Goal: Task Accomplishment & Management: Complete application form

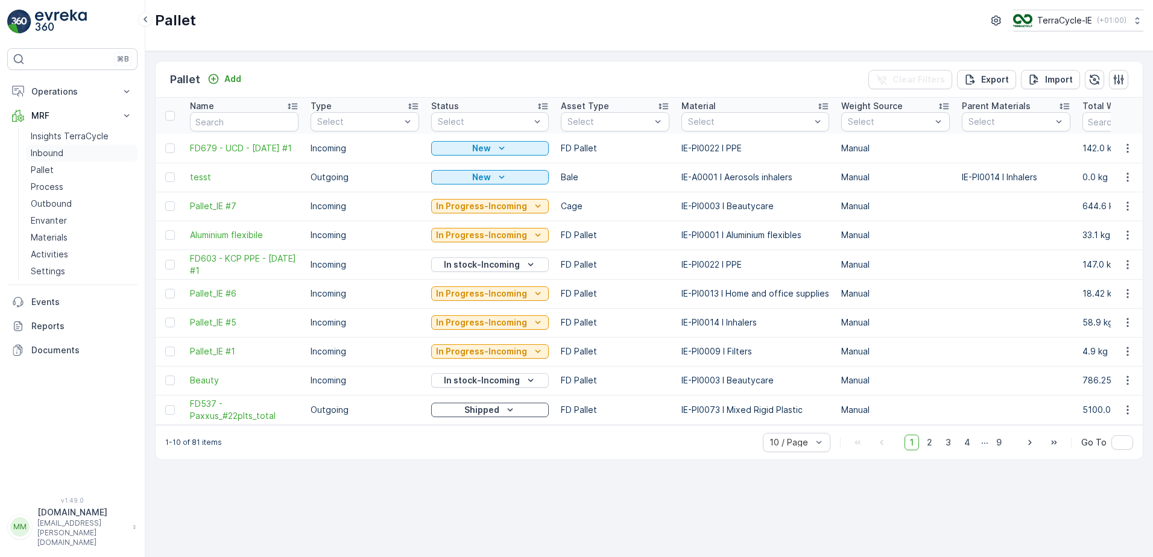
click at [58, 148] on p "Inbound" at bounding box center [47, 153] width 33 height 12
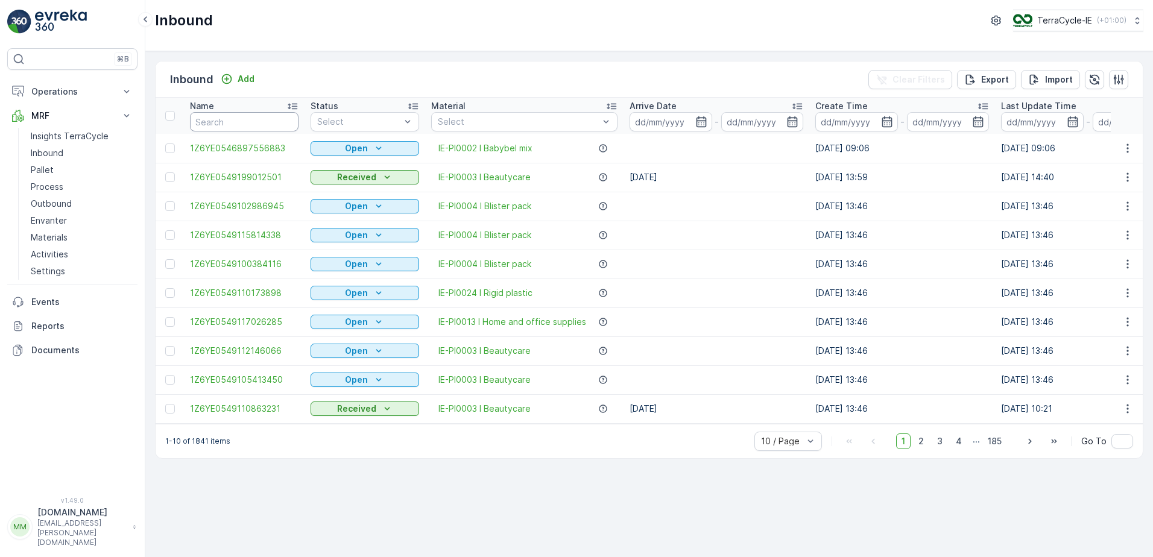
click at [233, 119] on input "text" at bounding box center [244, 121] width 109 height 19
type input "3425"
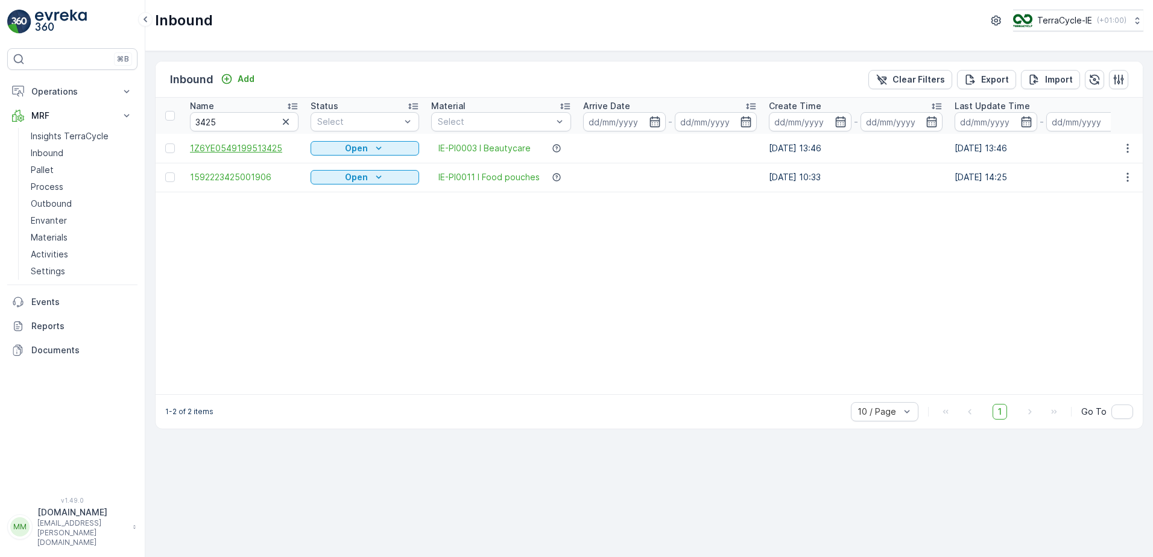
click at [256, 150] on span "1Z6YE0549199513425" at bounding box center [244, 148] width 109 height 12
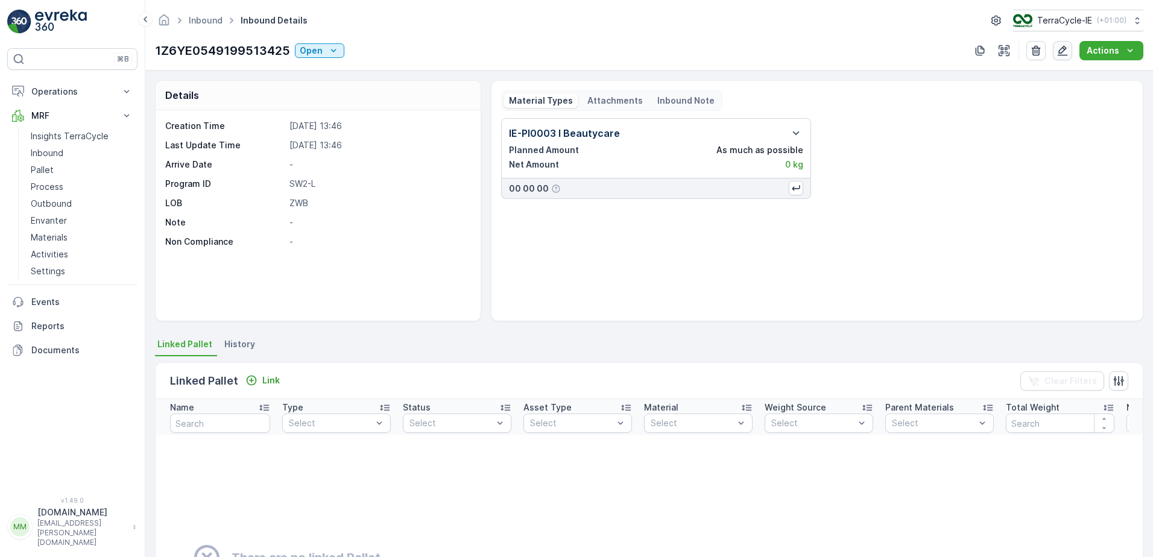
click at [1060, 52] on icon "button" at bounding box center [1062, 51] width 12 height 12
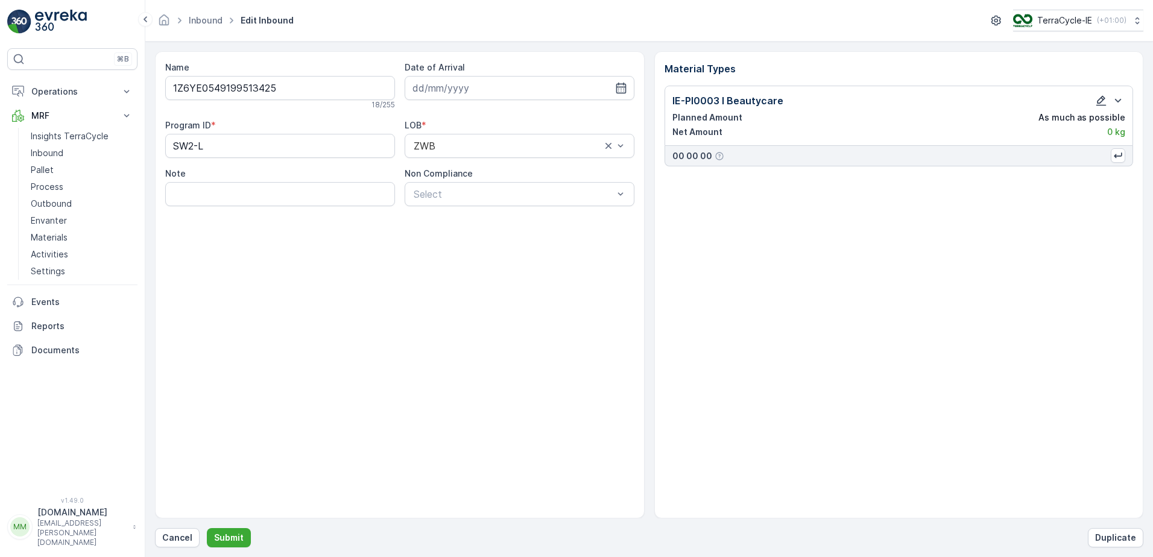
click at [1100, 98] on icon "button" at bounding box center [1101, 101] width 10 height 10
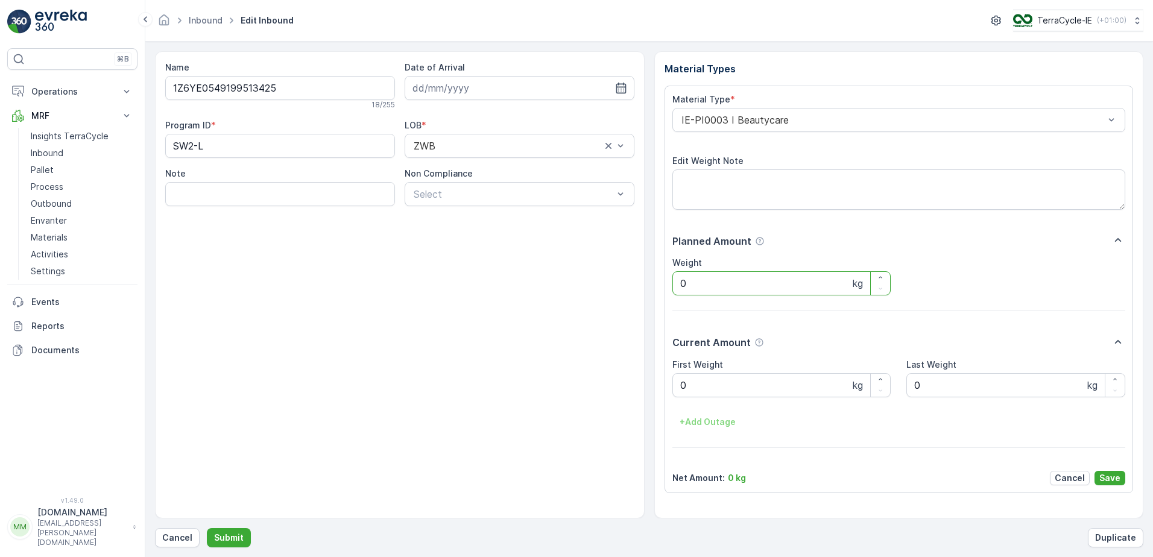
click at [708, 286] on input "0" at bounding box center [781, 283] width 219 height 24
type input "25.5"
click at [707, 380] on Weight "0" at bounding box center [781, 385] width 219 height 24
type Weight "25.5"
click at [1105, 479] on p "Save" at bounding box center [1109, 478] width 21 height 12
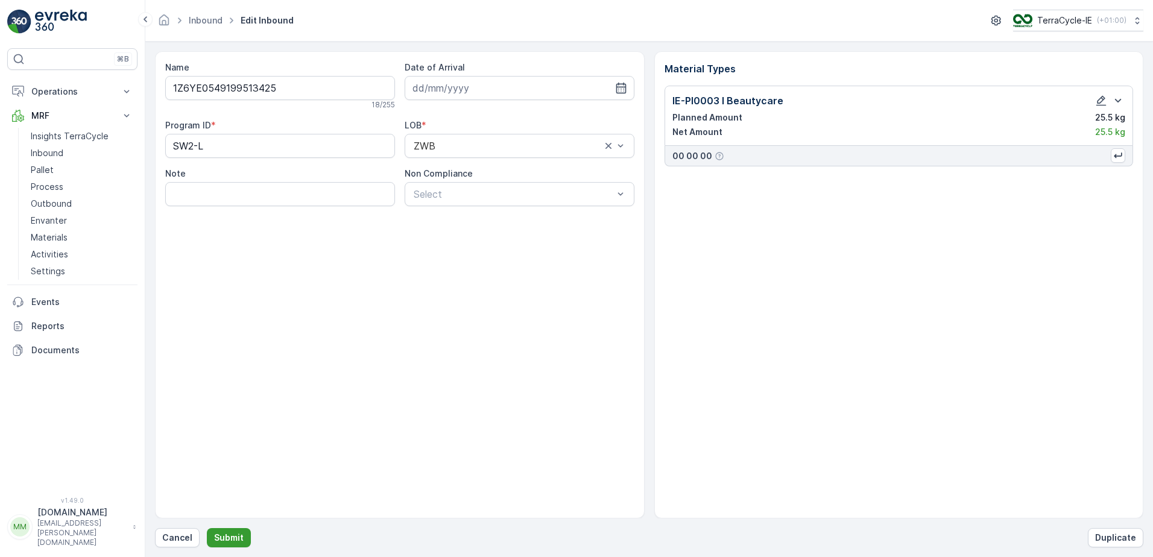
click at [235, 535] on p "Submit" at bounding box center [229, 538] width 30 height 12
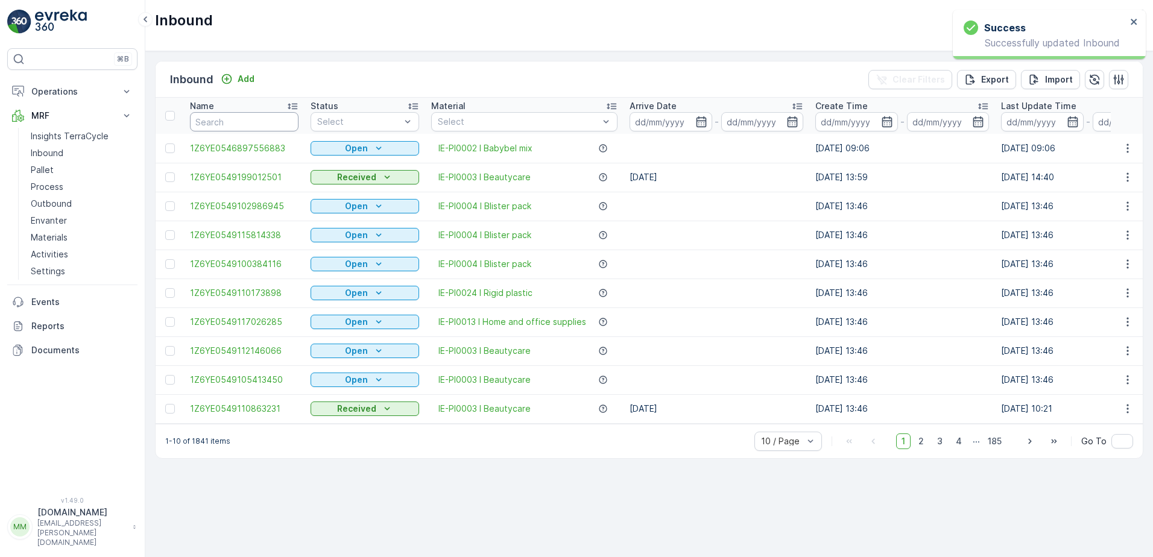
click at [257, 121] on input "text" at bounding box center [244, 121] width 109 height 19
type input "3425"
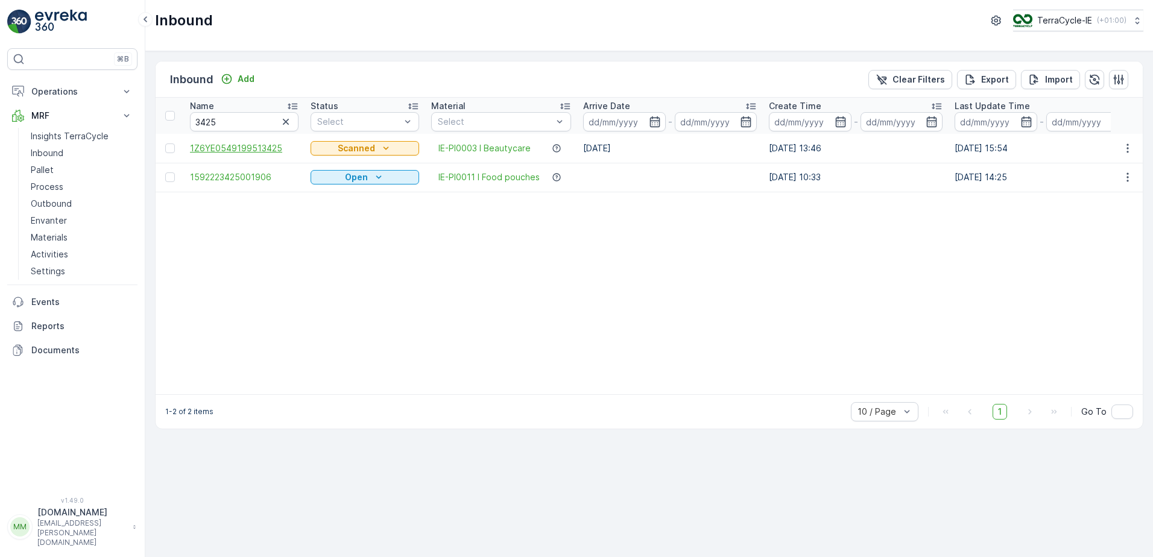
click at [260, 144] on span "1Z6YE0549199513425" at bounding box center [244, 148] width 109 height 12
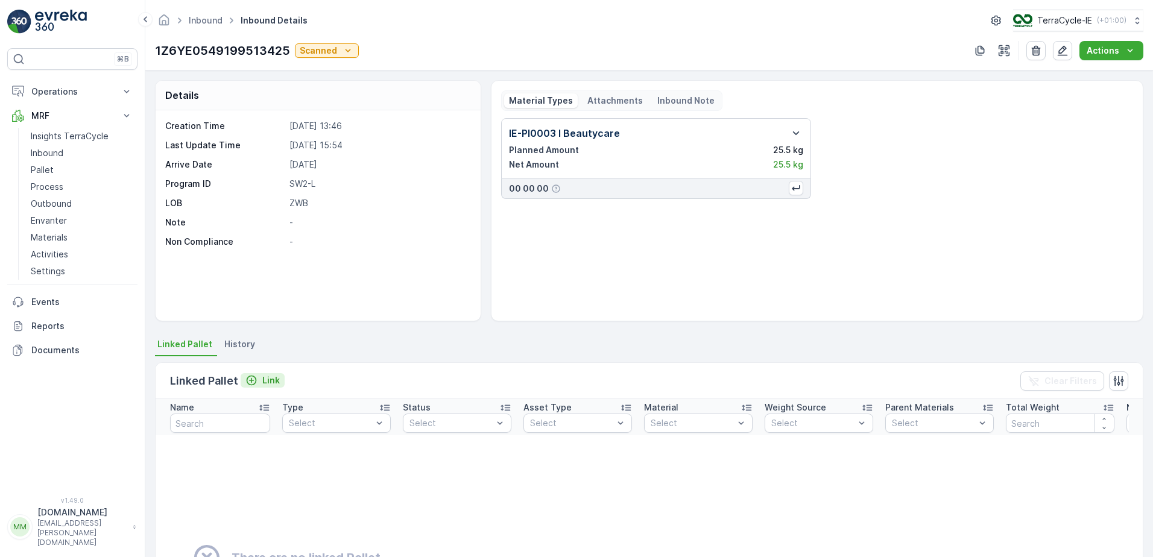
click at [270, 380] on p "Link" at bounding box center [270, 380] width 17 height 12
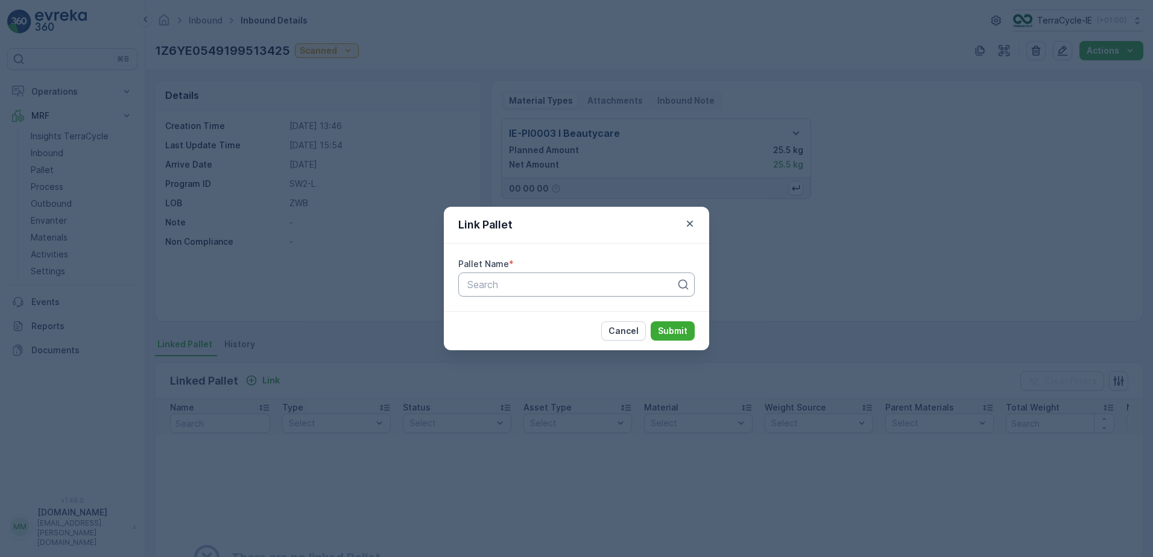
click at [509, 283] on div at bounding box center [571, 284] width 211 height 11
type input "palle"
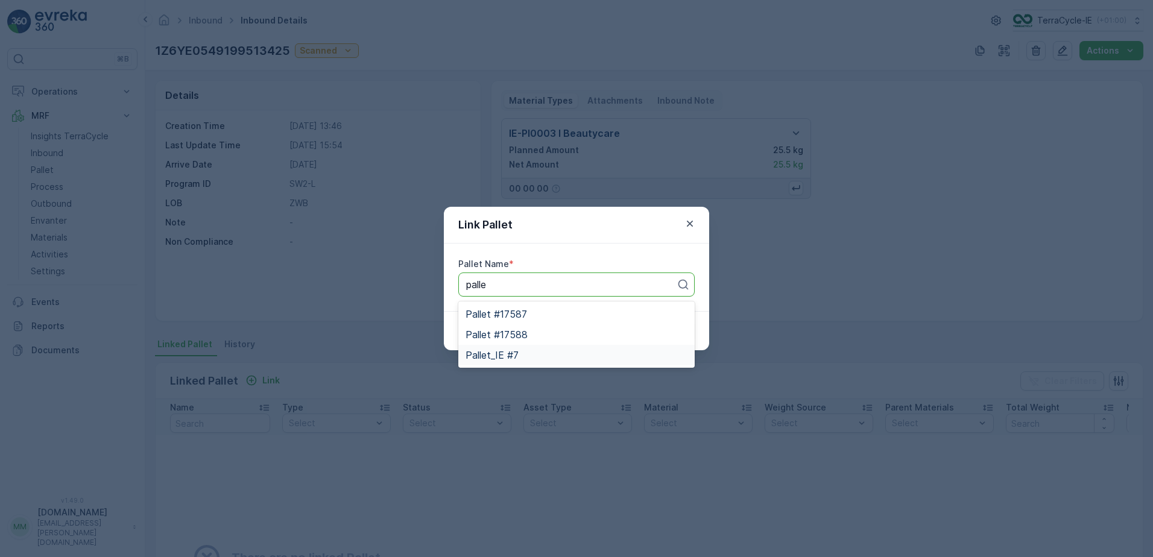
drag, startPoint x: 516, startPoint y: 353, endPoint x: 585, endPoint y: 356, distance: 70.0
click at [516, 353] on span "Pallet_IE #7" at bounding box center [491, 355] width 53 height 11
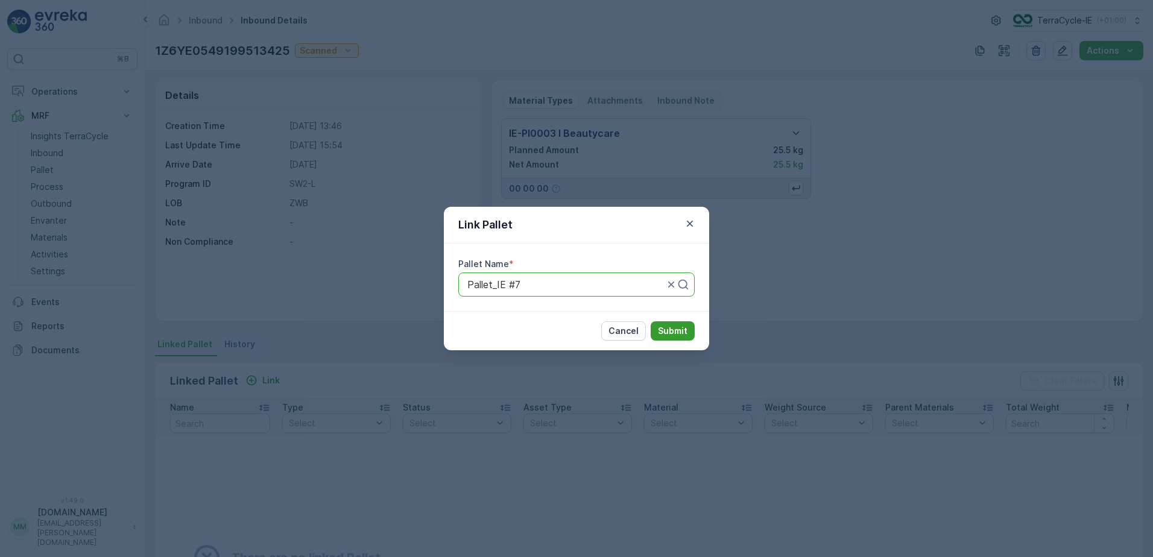
click at [672, 335] on p "Submit" at bounding box center [673, 331] width 30 height 12
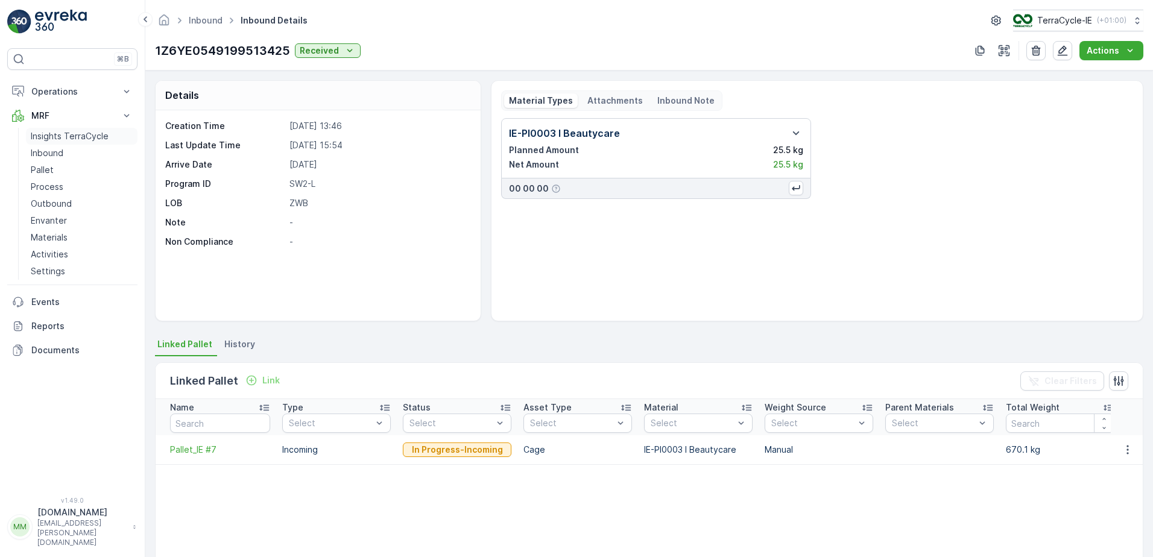
click at [74, 138] on p "Insights TerraCycle" at bounding box center [70, 136] width 78 height 12
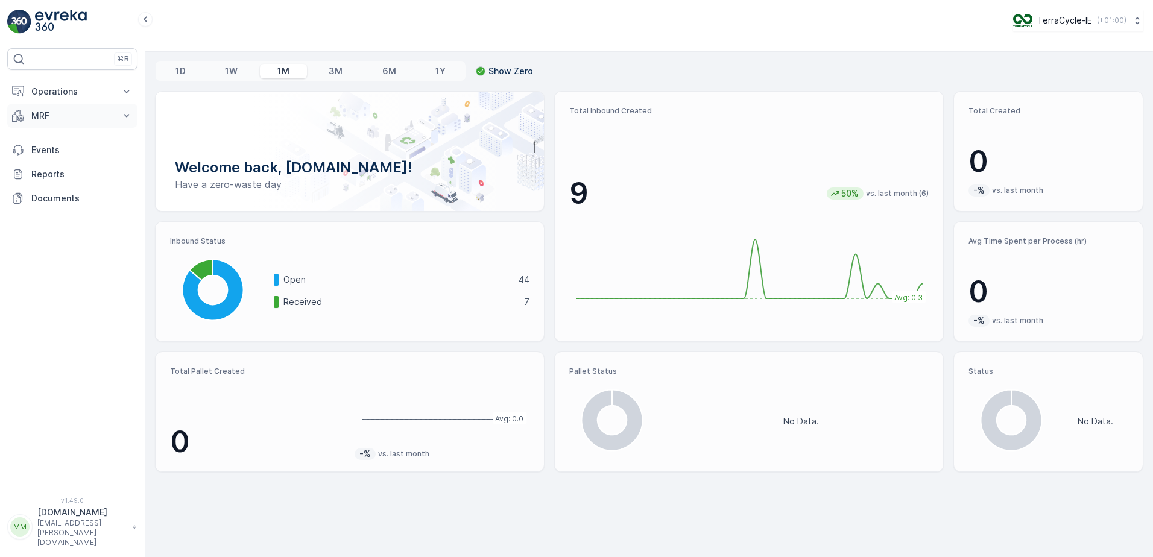
click at [123, 116] on icon at bounding box center [127, 116] width 12 height 12
click at [60, 153] on p "Inbound" at bounding box center [47, 153] width 33 height 12
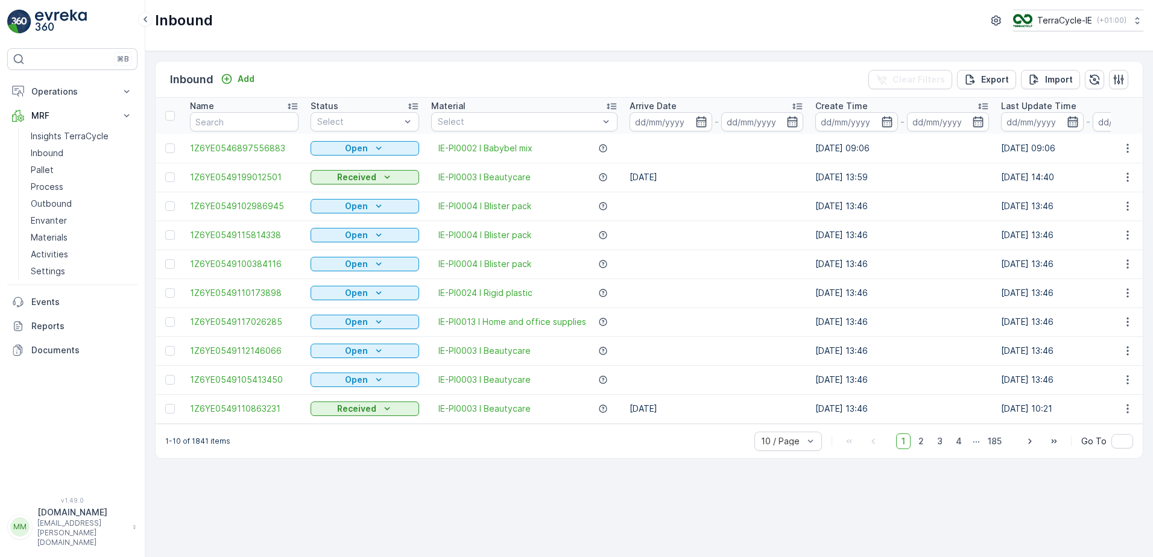
click at [1073, 124] on icon "button" at bounding box center [1073, 122] width 12 height 12
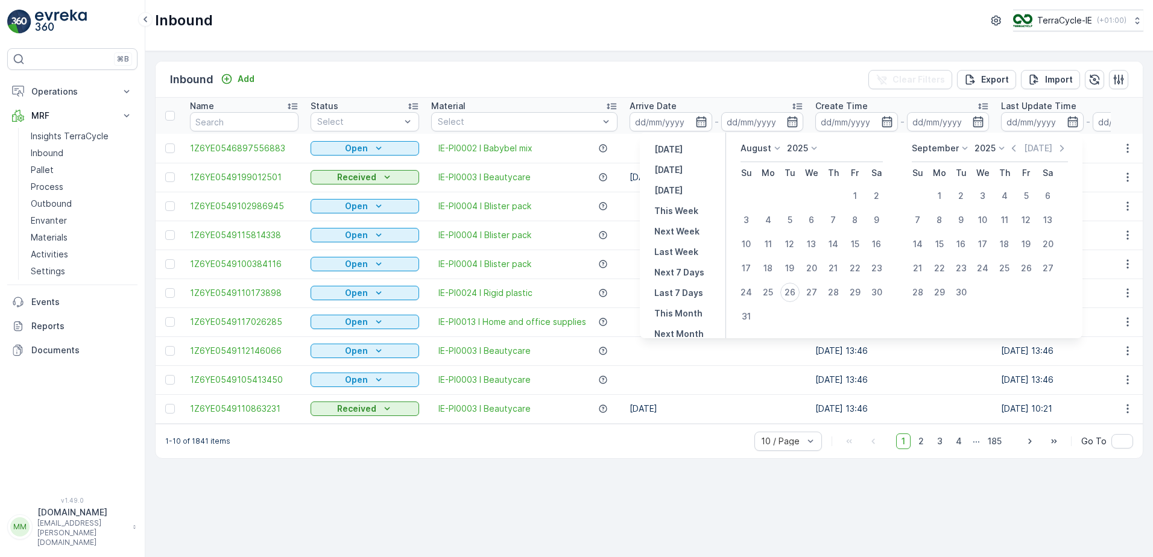
click at [840, 72] on div "Inbound Add Clear Filters Export Import" at bounding box center [649, 80] width 987 height 36
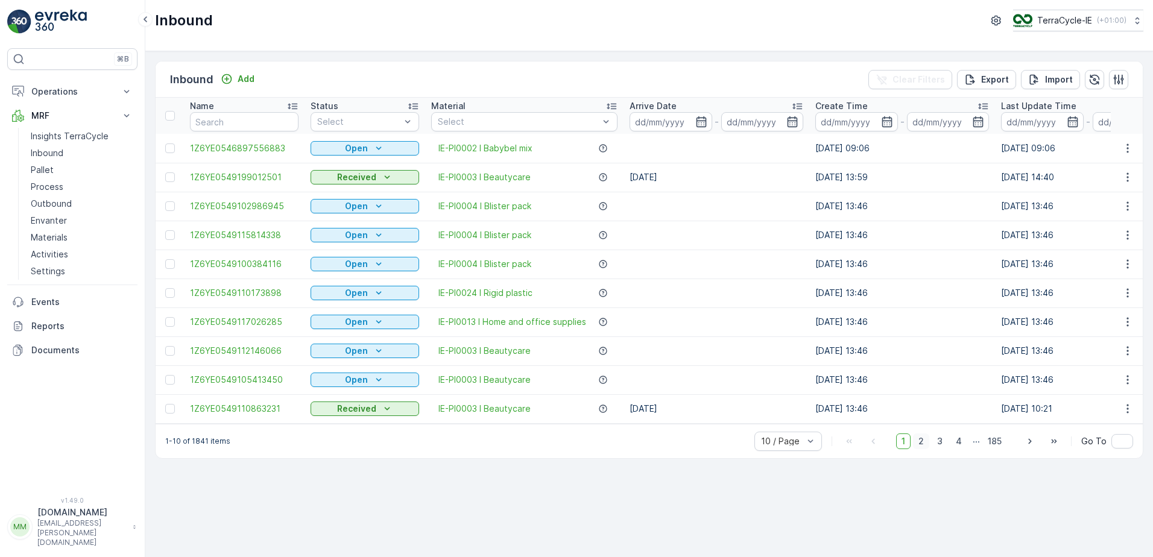
click at [922, 449] on span "2" at bounding box center [921, 442] width 16 height 16
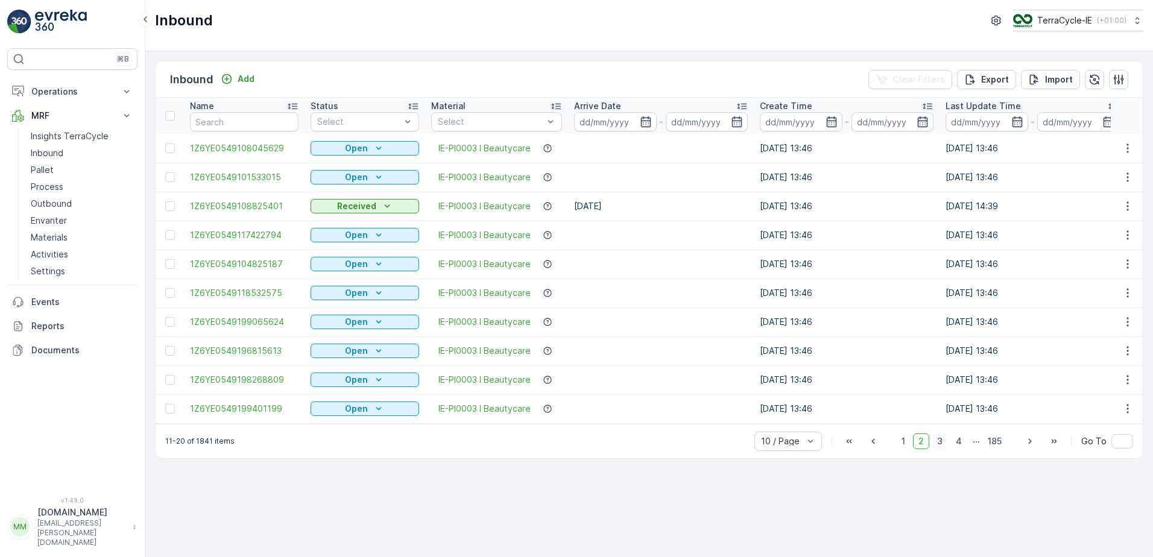
click at [939, 448] on span "3" at bounding box center [940, 442] width 16 height 16
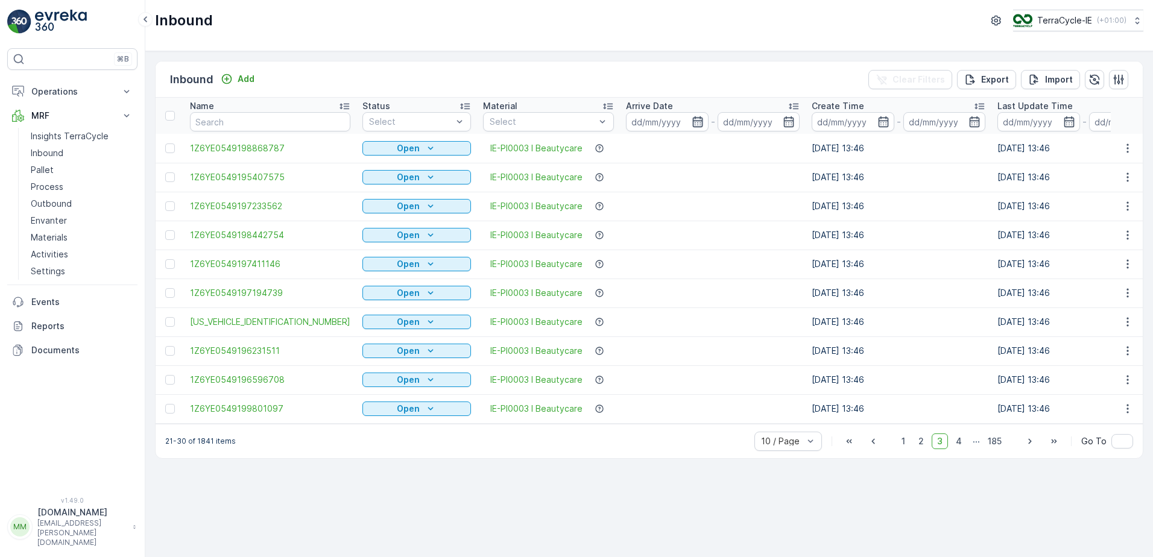
click at [692, 125] on icon "button" at bounding box center [697, 121] width 10 height 11
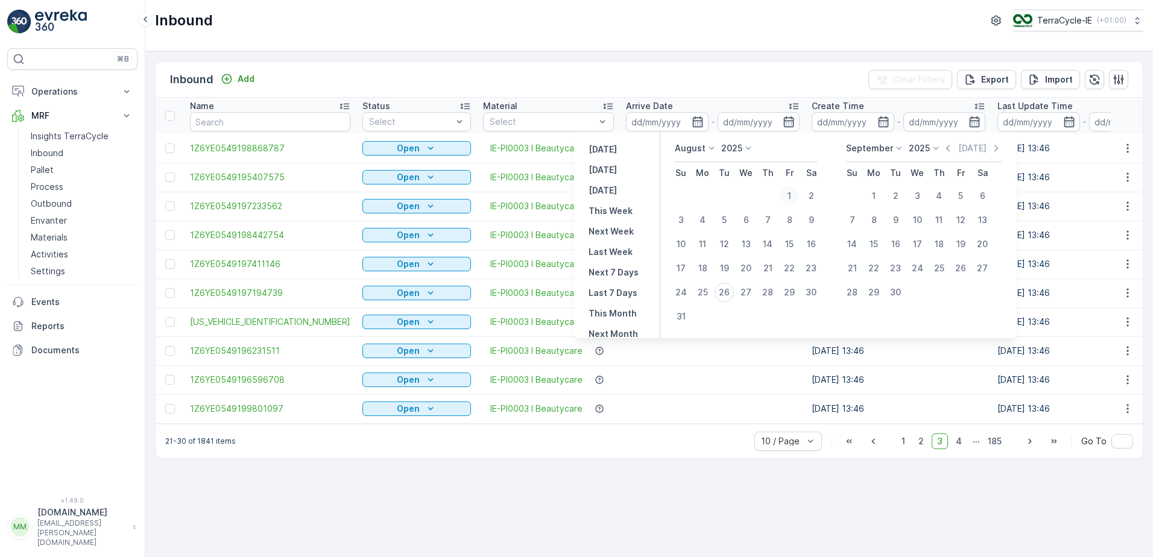
click at [790, 196] on div "1" at bounding box center [789, 195] width 19 height 19
type input "[DATE]"
click at [692, 118] on icon "button" at bounding box center [697, 121] width 10 height 11
type input "[DATE]"
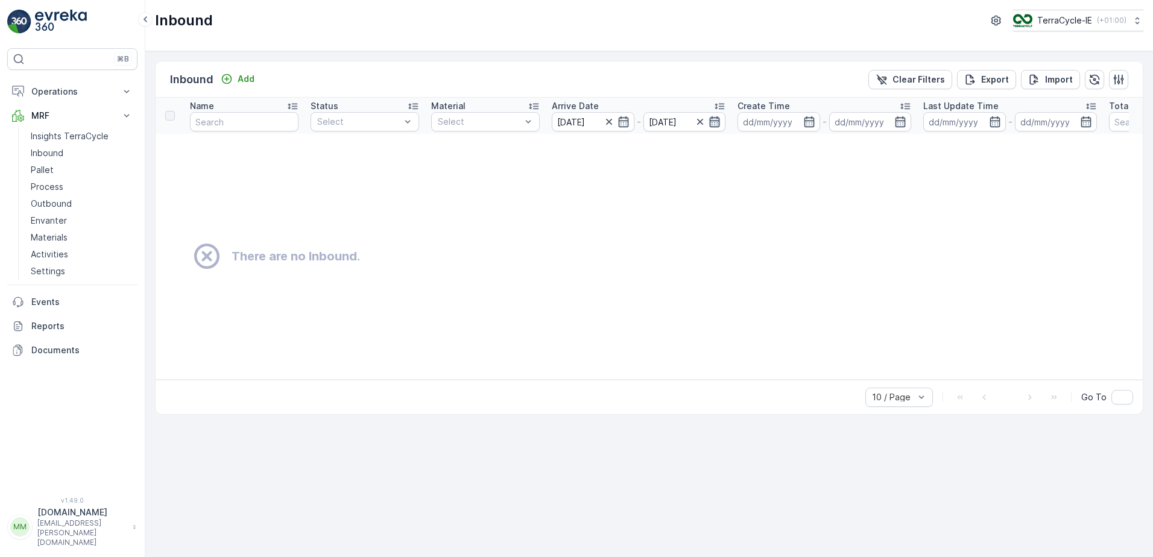
click at [711, 122] on icon "button" at bounding box center [714, 122] width 12 height 12
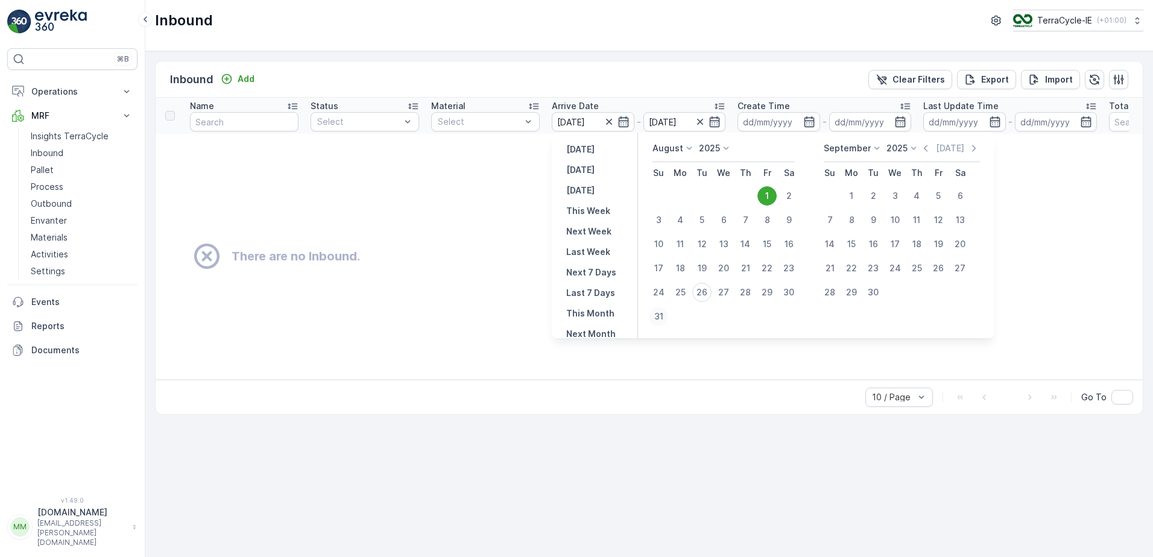
click at [658, 312] on div "31" at bounding box center [658, 316] width 19 height 19
type input "[DATE]"
